Goal: Task Accomplishment & Management: Complete application form

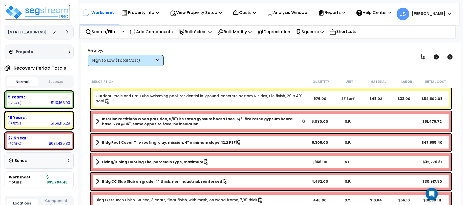
click at [32, 15] on img at bounding box center [38, 12] width 66 height 15
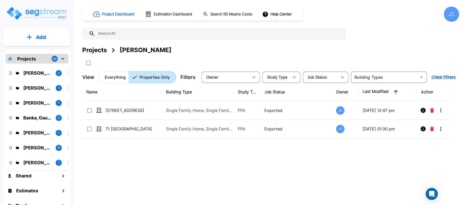
click at [96, 50] on div "Projects" at bounding box center [94, 50] width 25 height 9
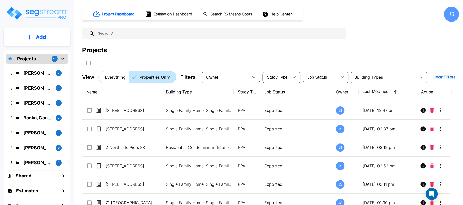
click at [103, 33] on input "text" at bounding box center [219, 34] width 248 height 12
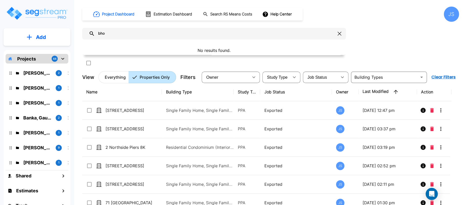
type input "bho"
click at [42, 38] on p "Add" at bounding box center [41, 37] width 10 height 8
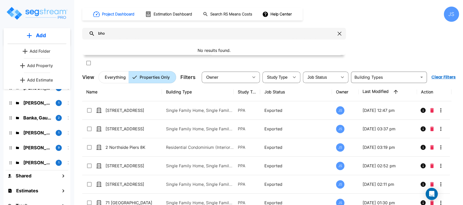
click at [41, 35] on p "Add" at bounding box center [41, 36] width 10 height 8
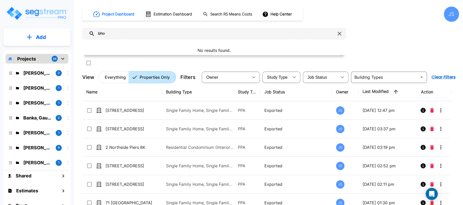
click at [42, 35] on p "Add" at bounding box center [41, 37] width 10 height 8
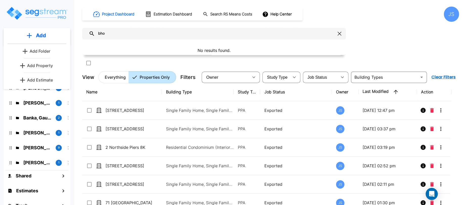
click at [44, 54] on p "Add Folder" at bounding box center [40, 51] width 21 height 6
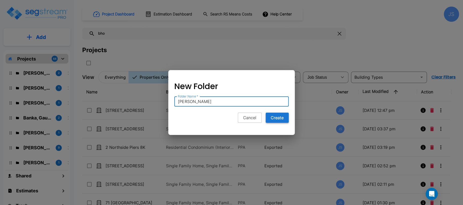
type input "Bholat, Sauda"
click at [280, 118] on button "Create" at bounding box center [276, 118] width 23 height 10
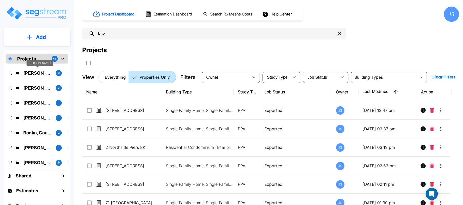
click at [35, 76] on p "Bholat, Sauda" at bounding box center [37, 73] width 28 height 7
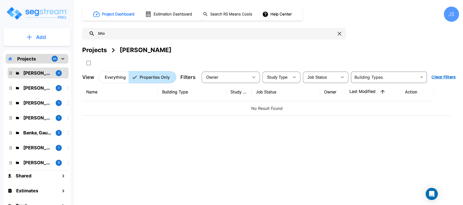
click at [39, 42] on button "Add" at bounding box center [37, 37] width 67 height 15
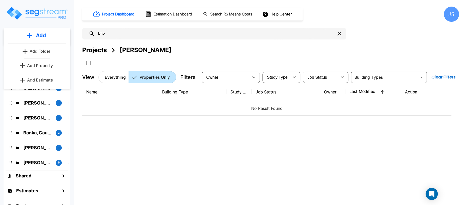
click at [41, 64] on p "Add Property" at bounding box center [40, 65] width 26 height 6
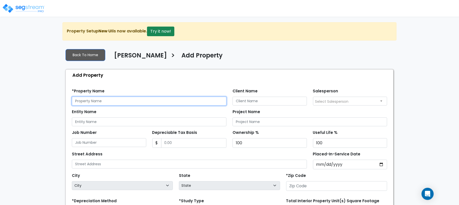
click at [102, 100] on input "text" at bounding box center [149, 101] width 154 height 9
type input "950 Kenwood St"
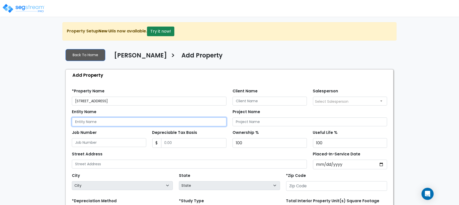
click at [101, 118] on input "Entity Name" at bounding box center [149, 121] width 154 height 9
paste input "950 Kenwood St"
type input "950 Kenwood St"
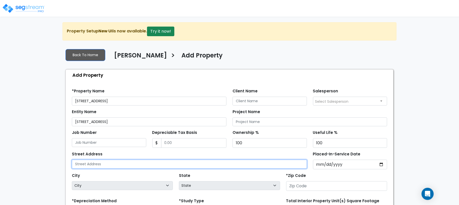
click at [99, 161] on input "text" at bounding box center [189, 164] width 235 height 9
paste input "950 Kenwood St"
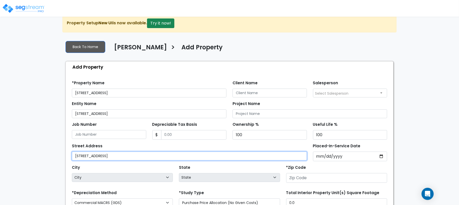
scroll to position [25, 0]
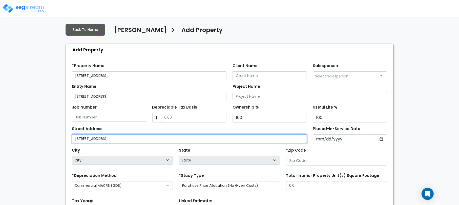
type input "950 Kenwood St"
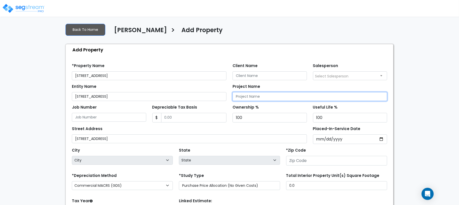
click at [246, 99] on input "Project Name" at bounding box center [309, 96] width 154 height 9
paste input "950 Kenwood St"
type input "950 Kenwood St"
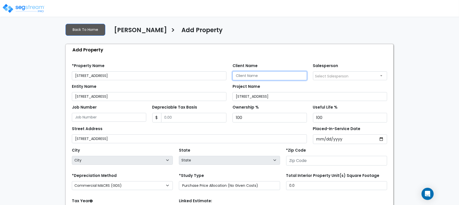
click at [239, 73] on input "Client Name" at bounding box center [269, 75] width 74 height 9
type input "Bholat, Sauda"
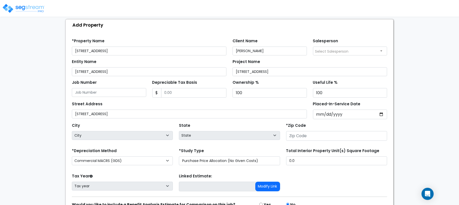
scroll to position [51, 0]
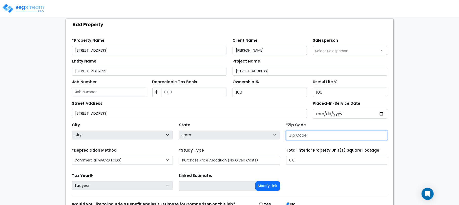
click at [299, 134] on input "number" at bounding box center [336, 135] width 101 height 10
type input "30"
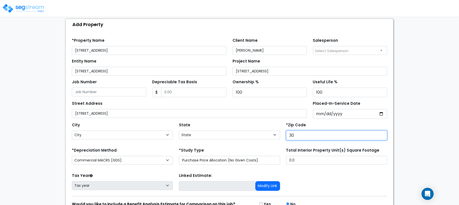
select select "GA"
type input "3"
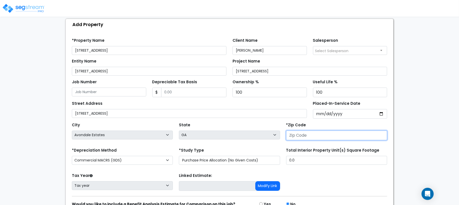
select select "National Average"
type input "90"
select select "CA"
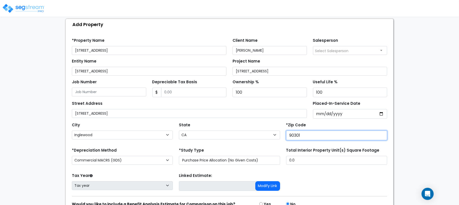
type input "90301"
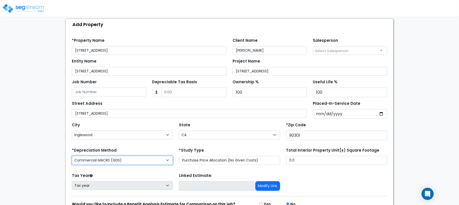
click at [140, 160] on select "Commercial MACRS (GDS) Residential Rental MACRS (GDS) Commercial MACRS (GDS) QIP" at bounding box center [122, 160] width 101 height 9
select select "RRM(_2"
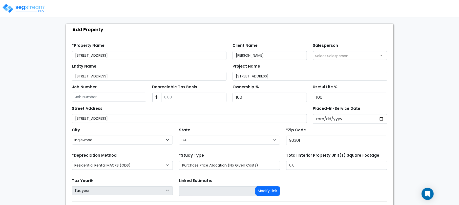
scroll to position [25, 0]
